Goal: Information Seeking & Learning: Learn about a topic

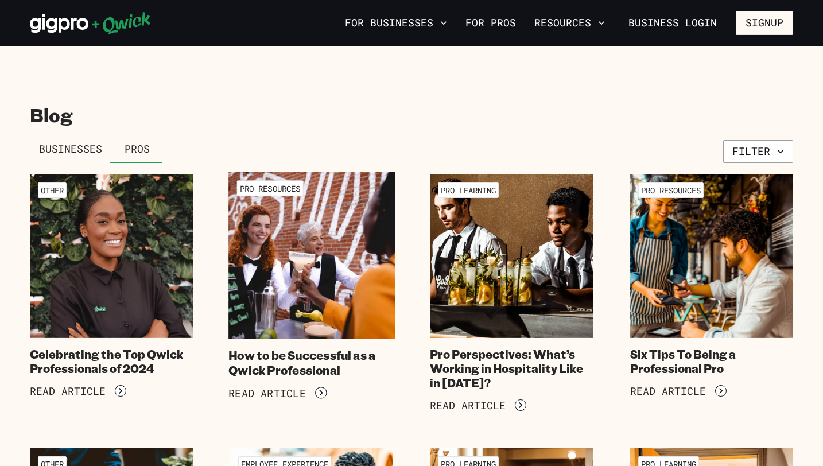
click at [323, 256] on img at bounding box center [312, 255] width 167 height 167
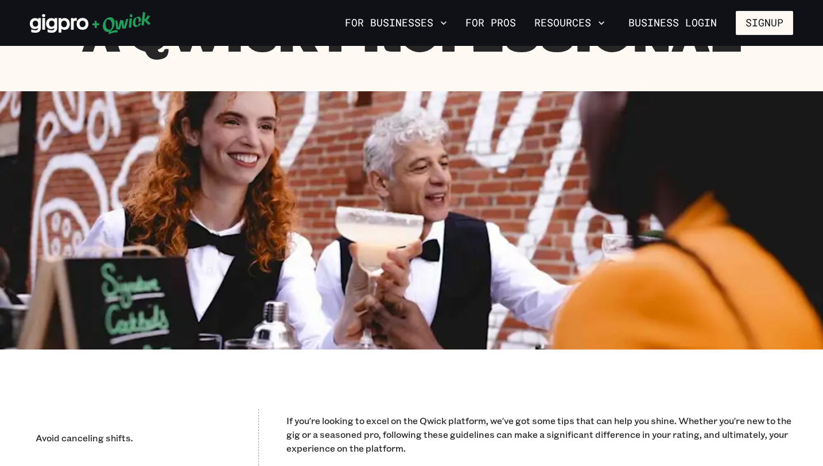
scroll to position [157, 0]
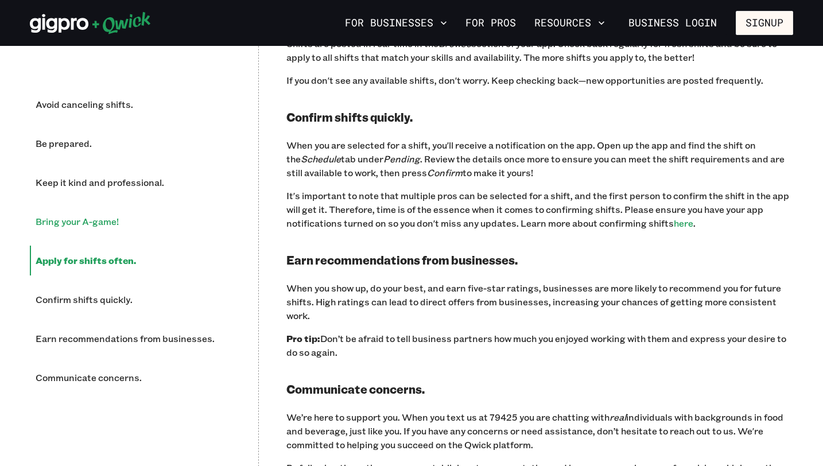
click at [88, 226] on li "Bring your A-game!" at bounding box center [130, 222] width 201 height 30
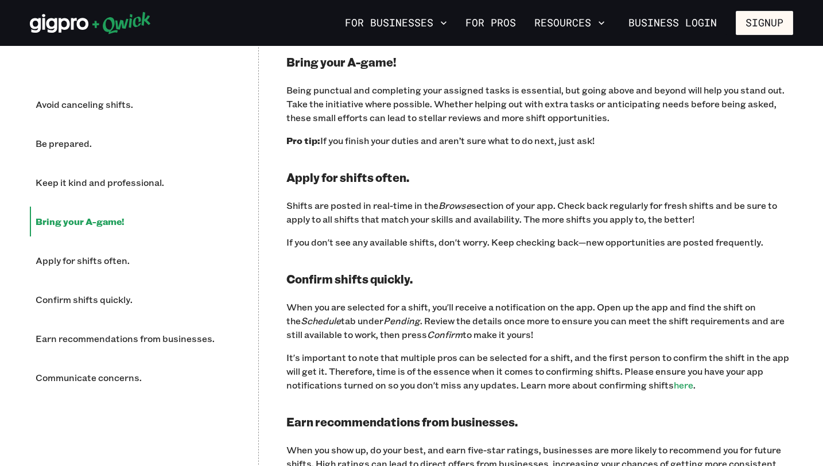
scroll to position [1094, 0]
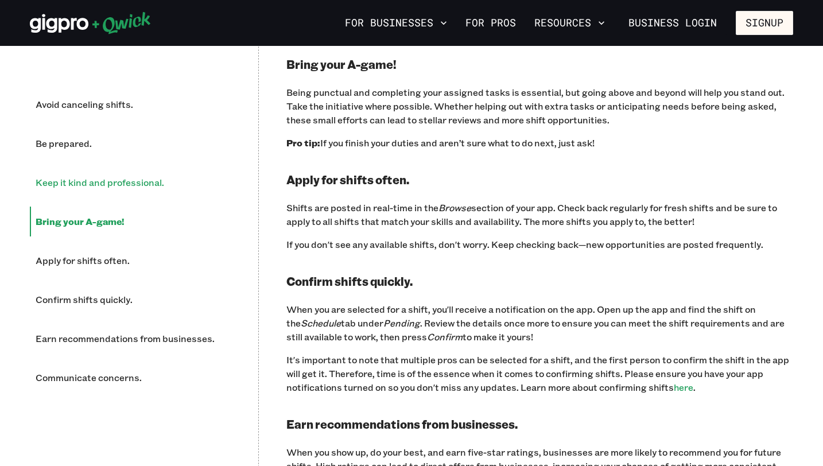
click at [85, 186] on li "Keep it kind and professional." at bounding box center [130, 183] width 201 height 30
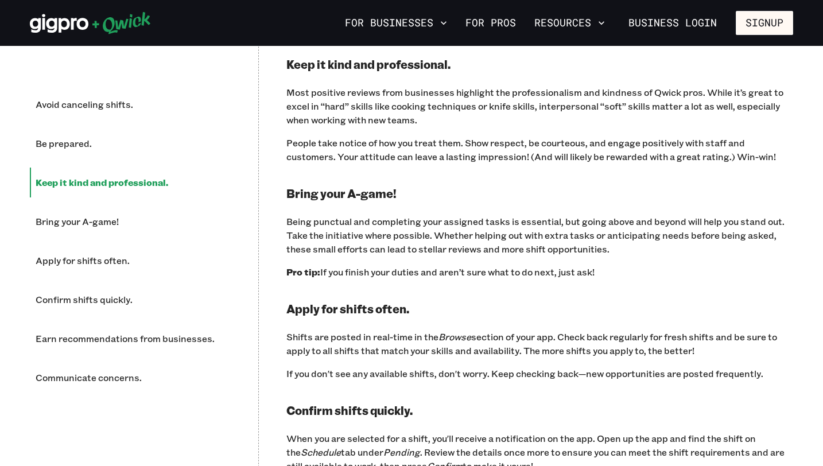
scroll to position [965, 0]
click at [59, 140] on li "Be prepared." at bounding box center [130, 144] width 201 height 30
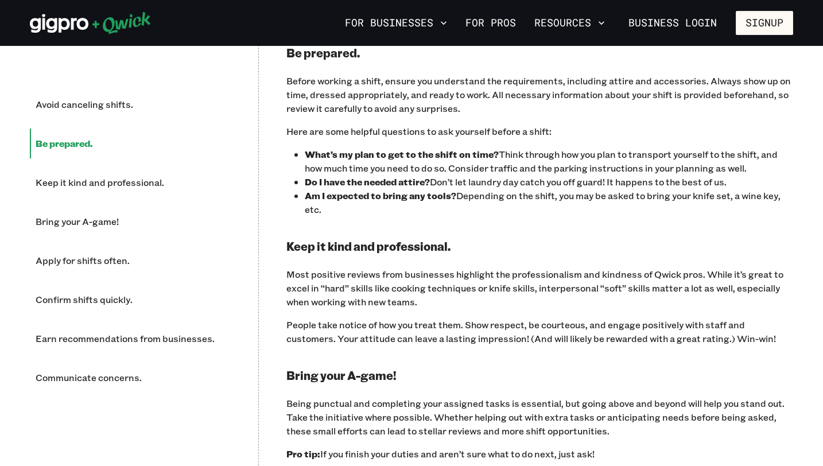
scroll to position [771, 0]
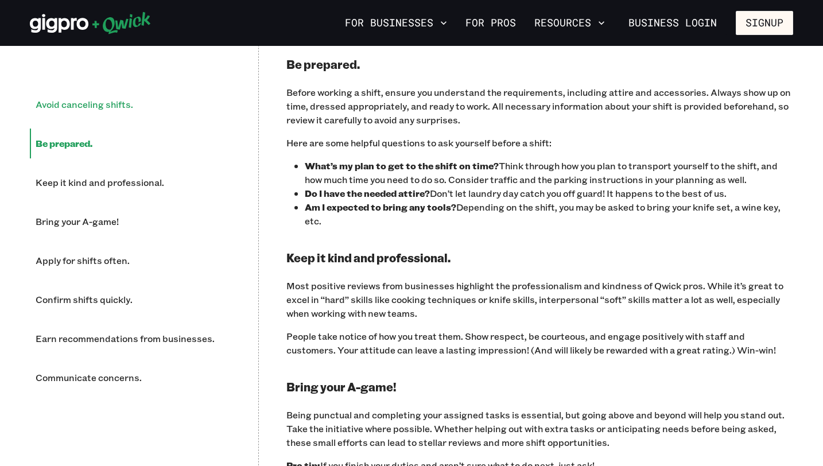
click at [55, 109] on li "Avoid canceling shifts." at bounding box center [130, 105] width 201 height 30
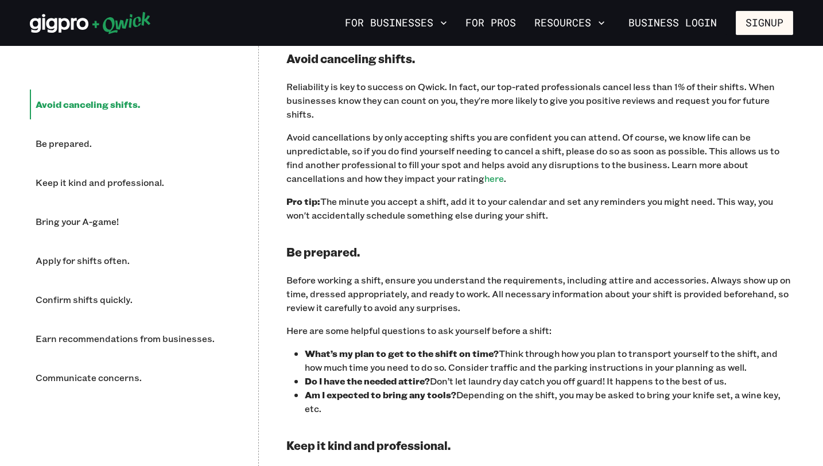
scroll to position [578, 0]
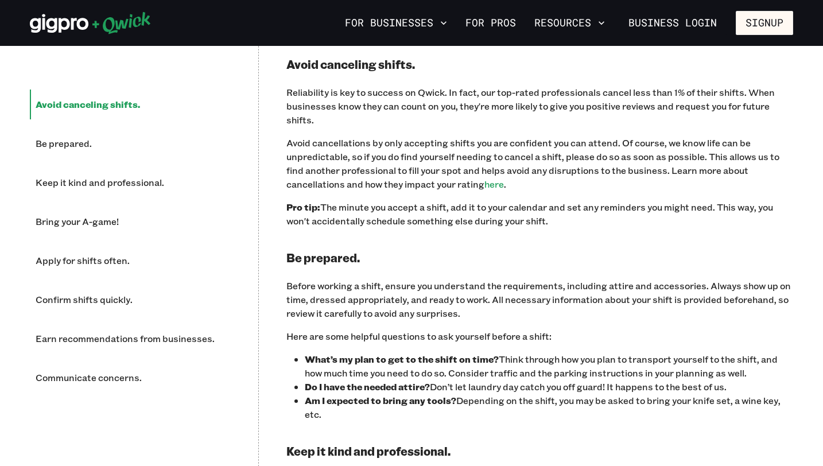
click at [90, 200] on ul "Avoid canceling shifts. Be prepared. Keep it kind and professional. Bring your …" at bounding box center [130, 241] width 201 height 303
click at [94, 225] on li "Bring your A-game!" at bounding box center [130, 222] width 201 height 30
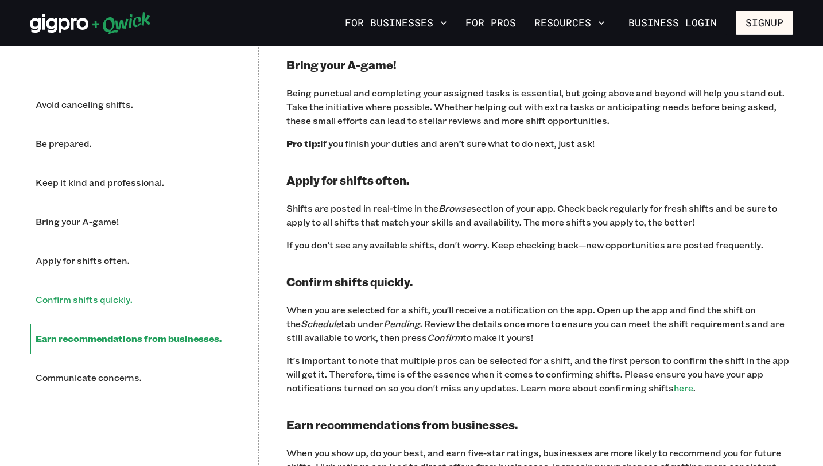
scroll to position [1094, 0]
click at [90, 108] on li "Avoid canceling shifts." at bounding box center [130, 105] width 201 height 30
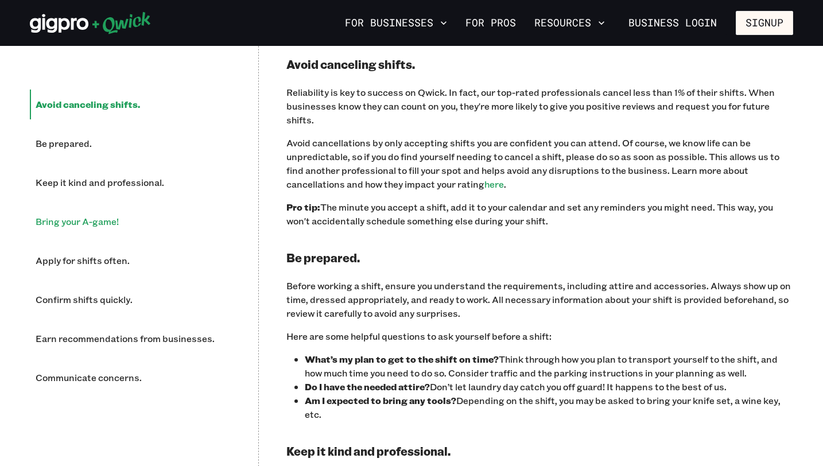
click at [93, 216] on li "Bring your A-game!" at bounding box center [130, 222] width 201 height 30
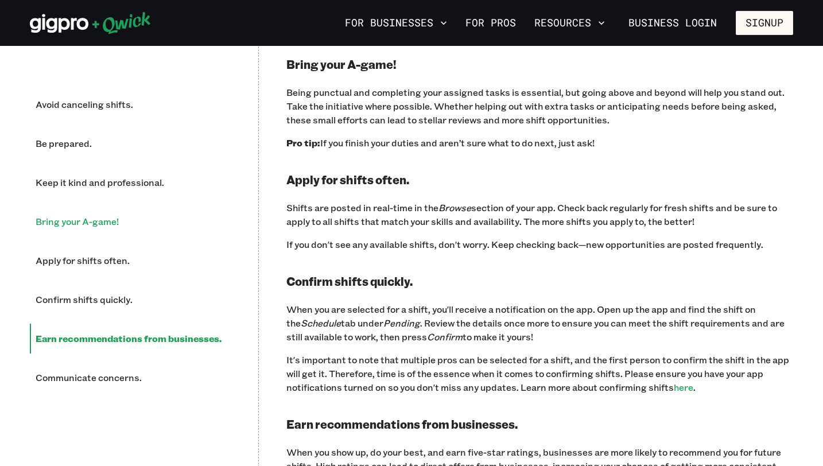
click at [102, 221] on li "Bring your A-game!" at bounding box center [130, 222] width 201 height 30
click at [80, 113] on li "Avoid canceling shifts." at bounding box center [130, 105] width 201 height 30
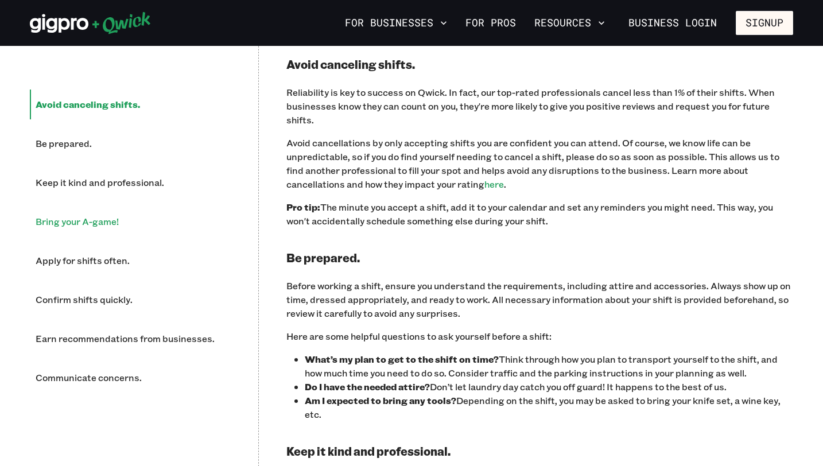
click at [92, 217] on li "Bring your A-game!" at bounding box center [130, 222] width 201 height 30
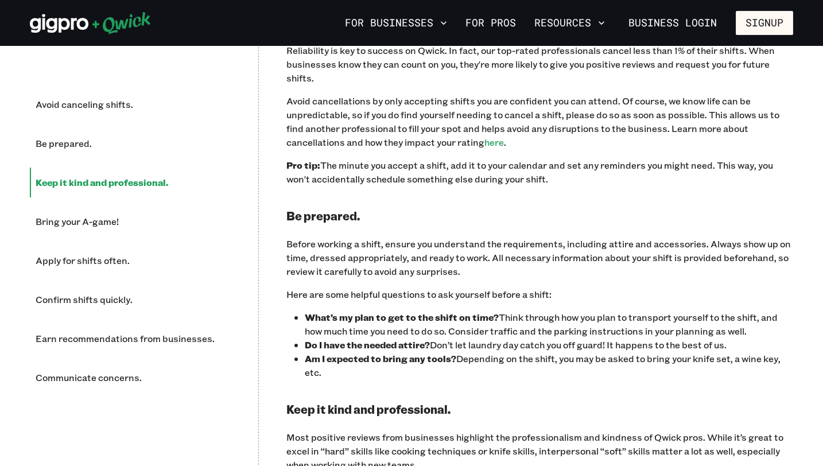
scroll to position [621, 0]
